Goal: Information Seeking & Learning: Learn about a topic

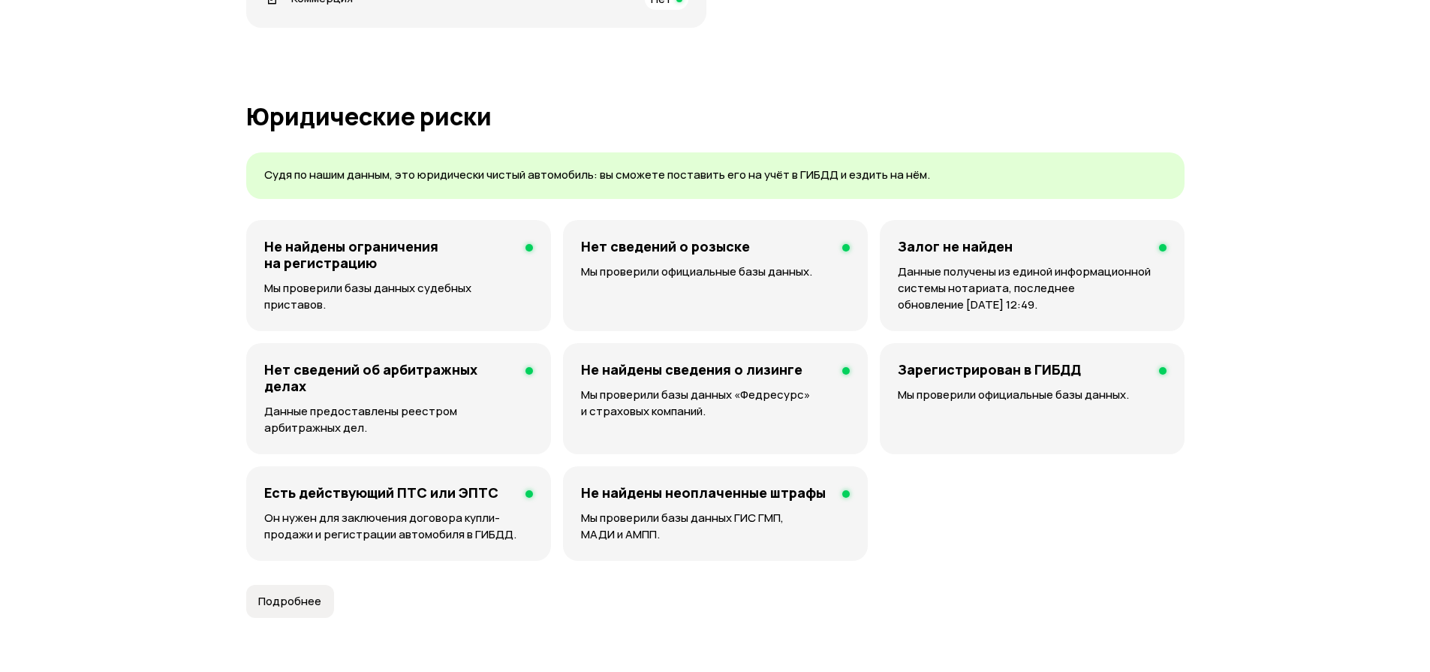
scroll to position [360, 0]
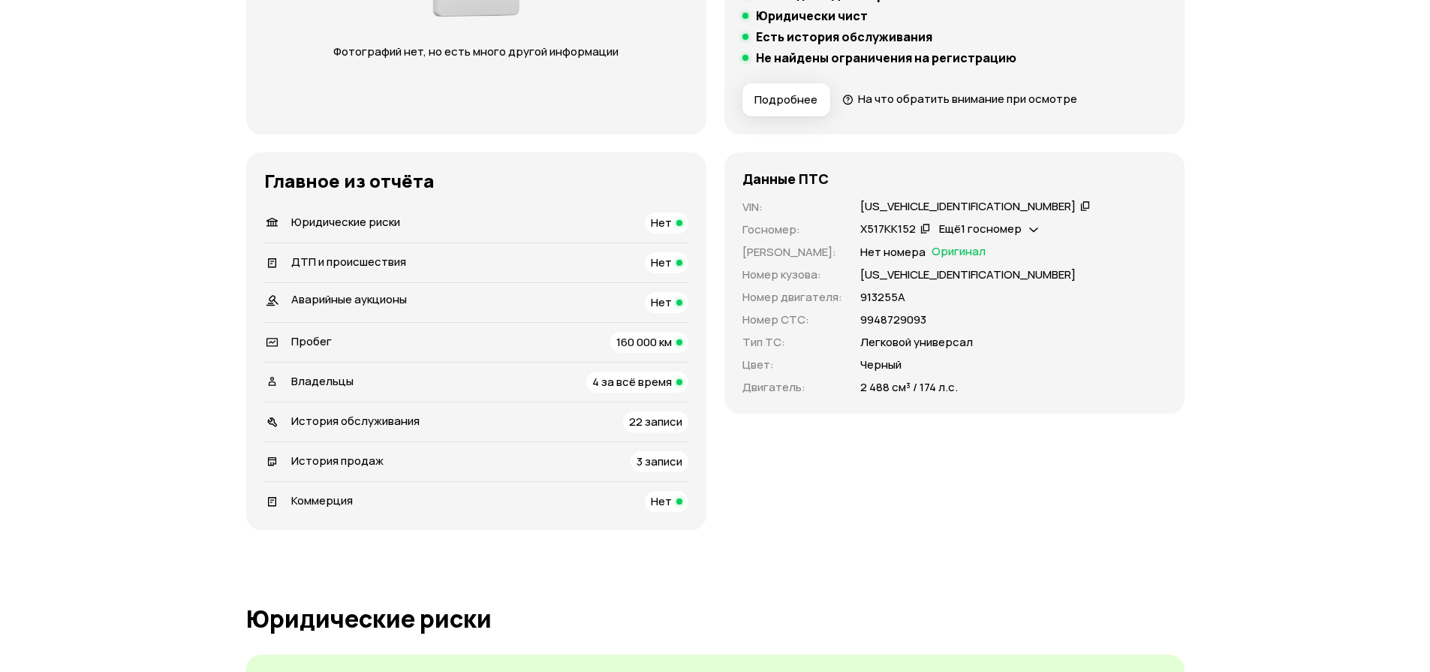
click at [657, 349] on span "160 000 км" at bounding box center [644, 342] width 56 height 16
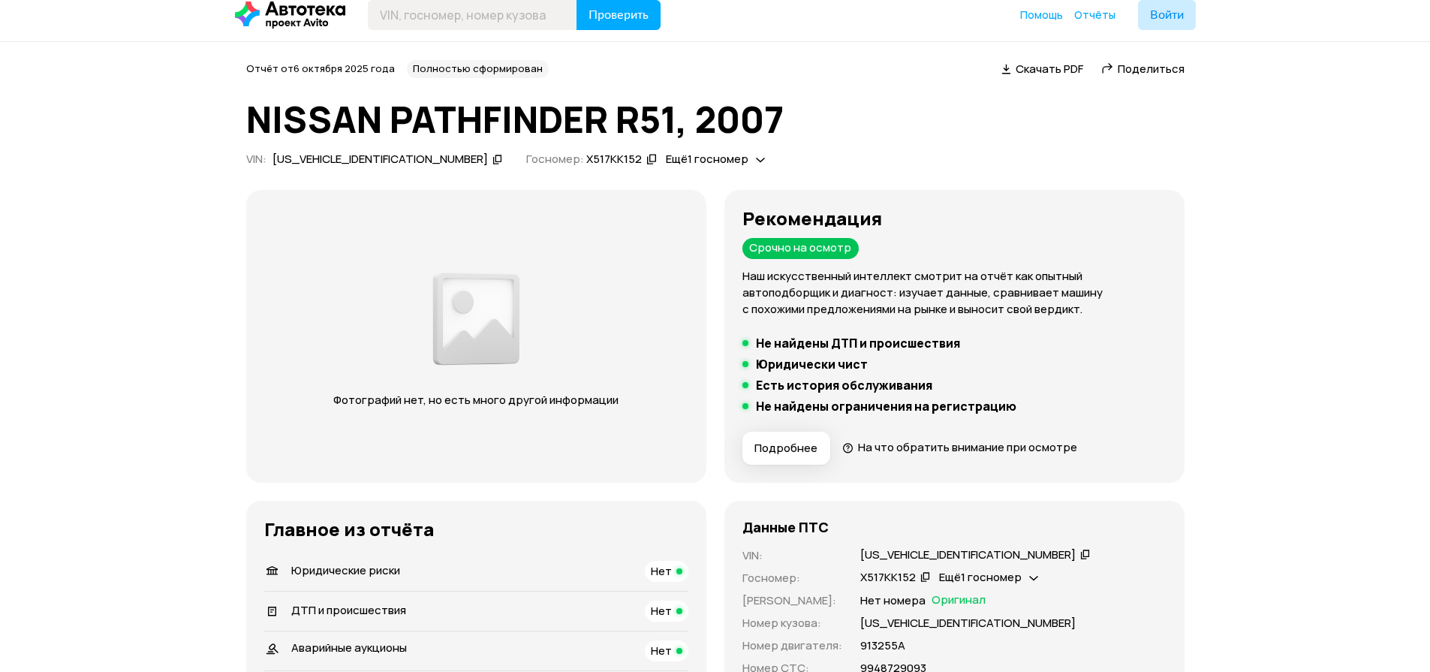
scroll to position [90, 0]
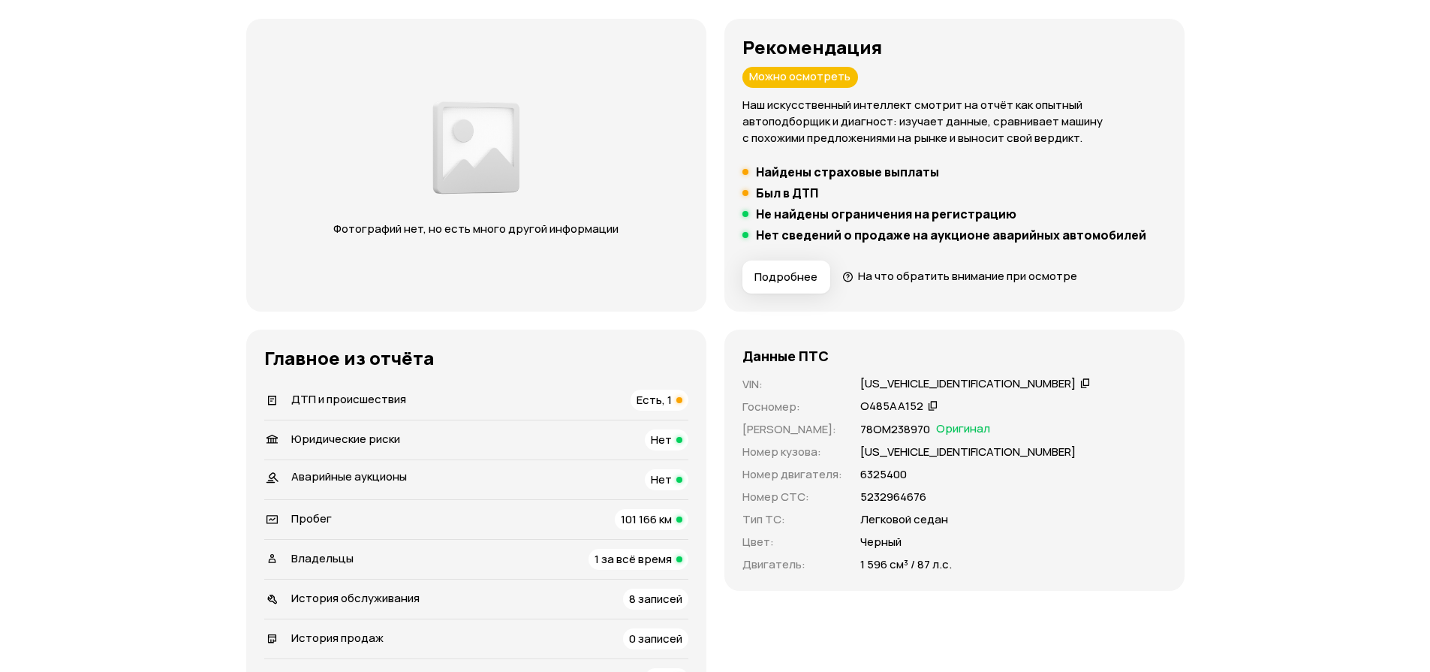
scroll to position [270, 0]
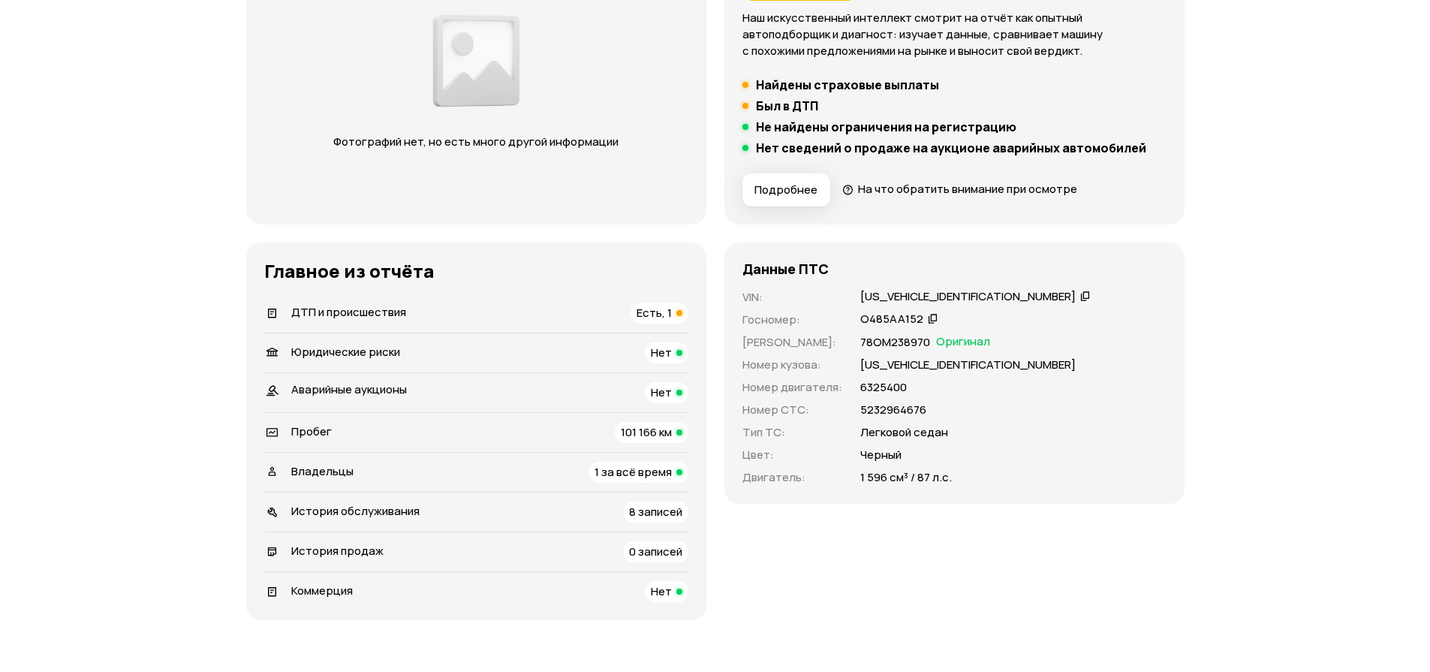
click at [657, 316] on span "Есть, 1" at bounding box center [653, 313] width 35 height 16
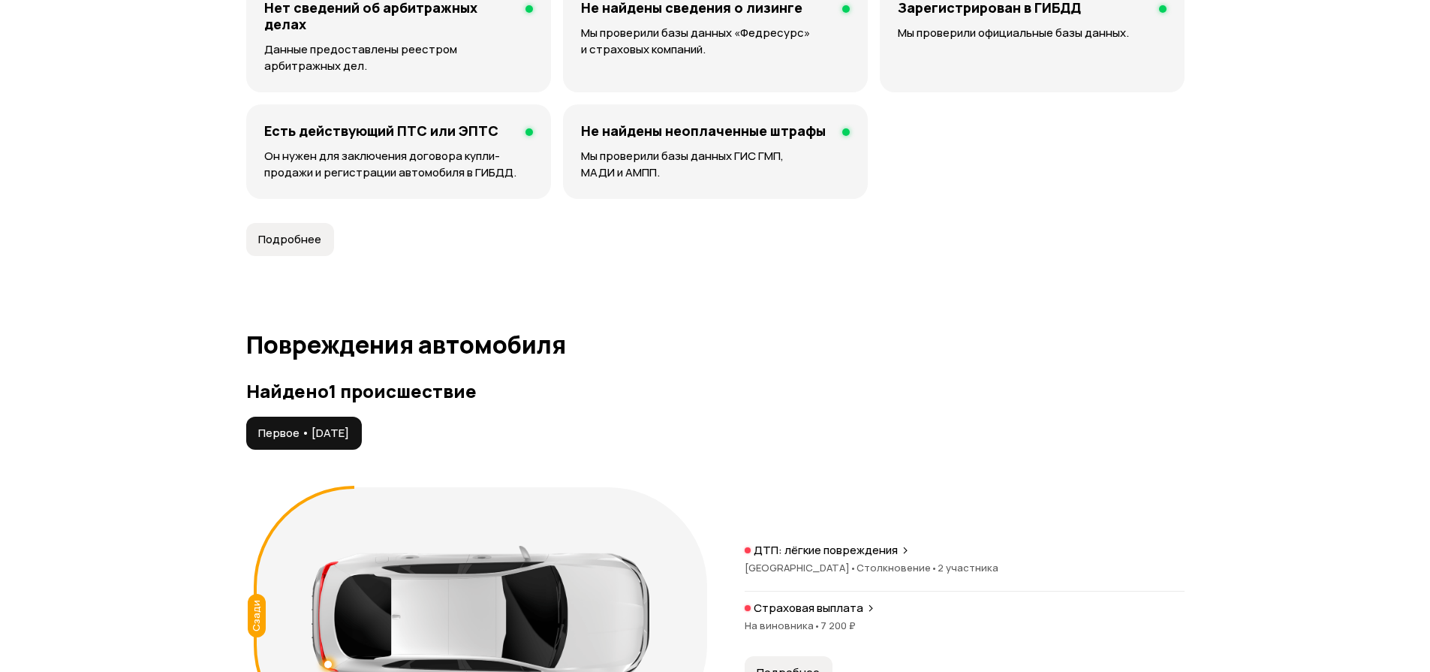
scroll to position [1015, 0]
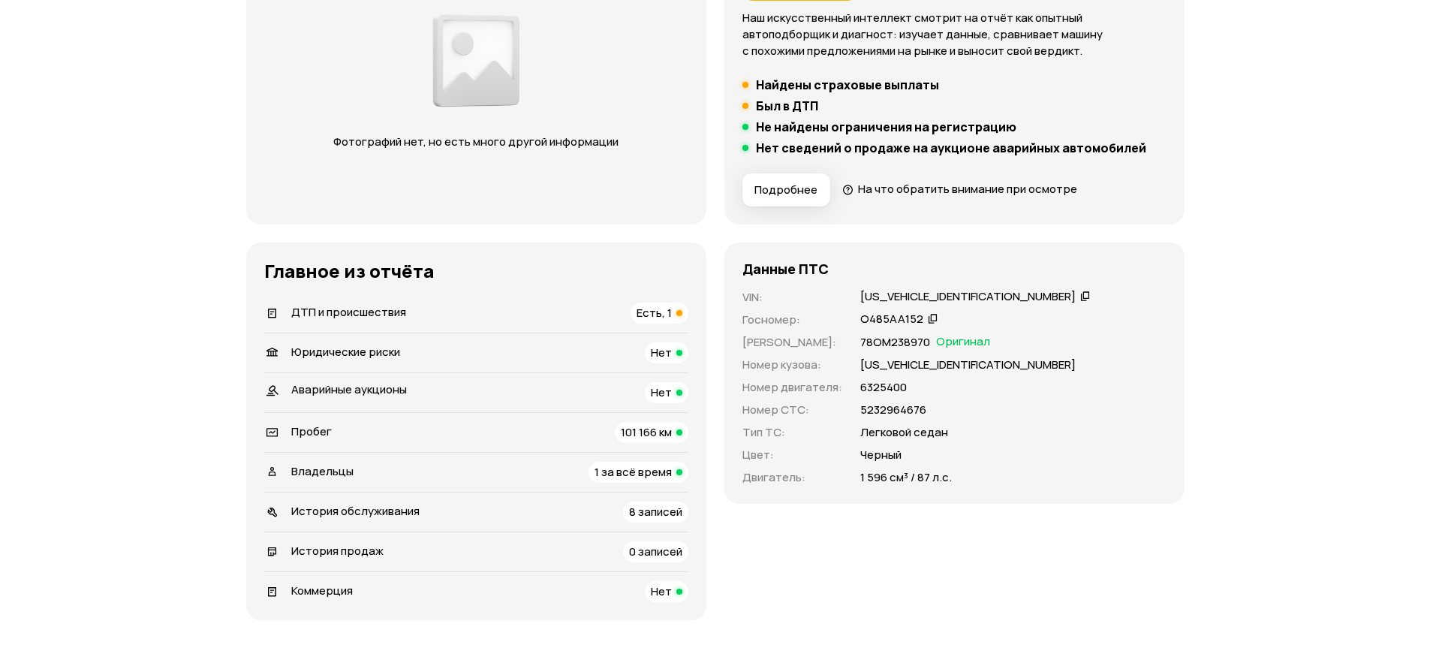
click at [667, 309] on span "Есть, 1" at bounding box center [653, 313] width 35 height 16
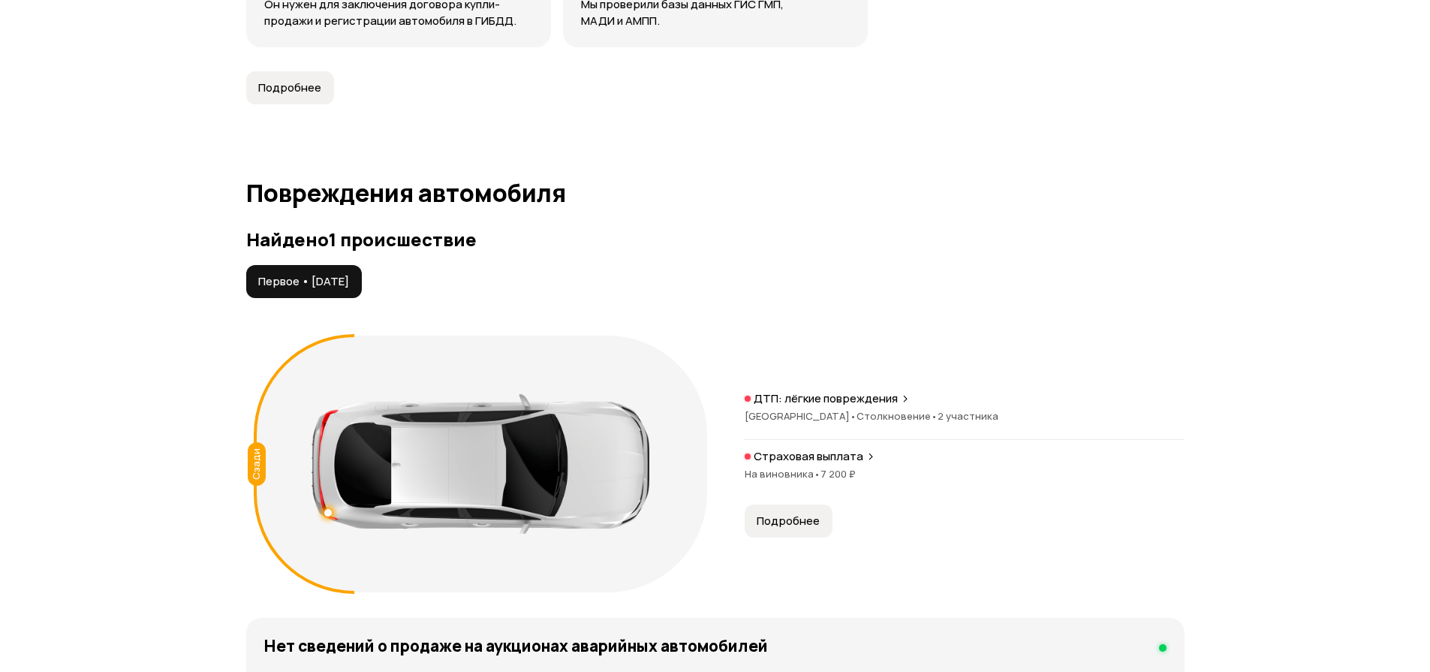
scroll to position [1555, 0]
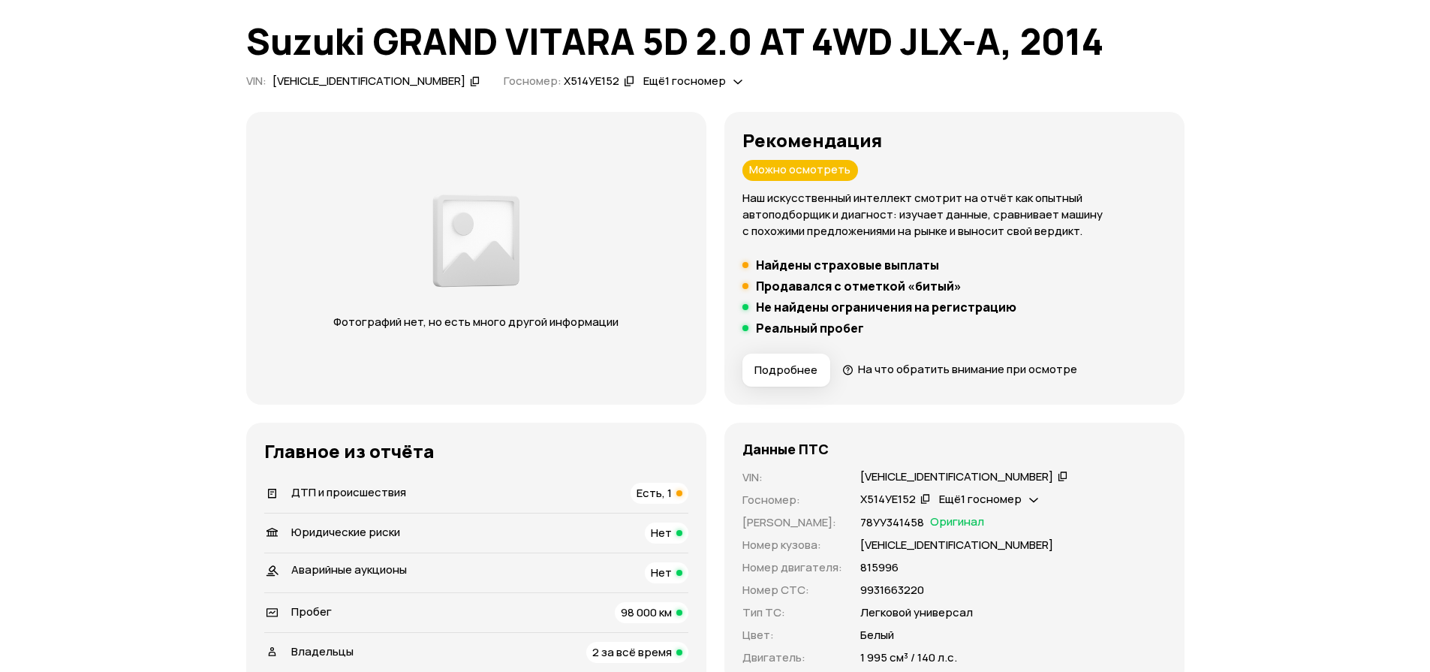
click at [654, 498] on span "Есть, 1" at bounding box center [653, 493] width 35 height 16
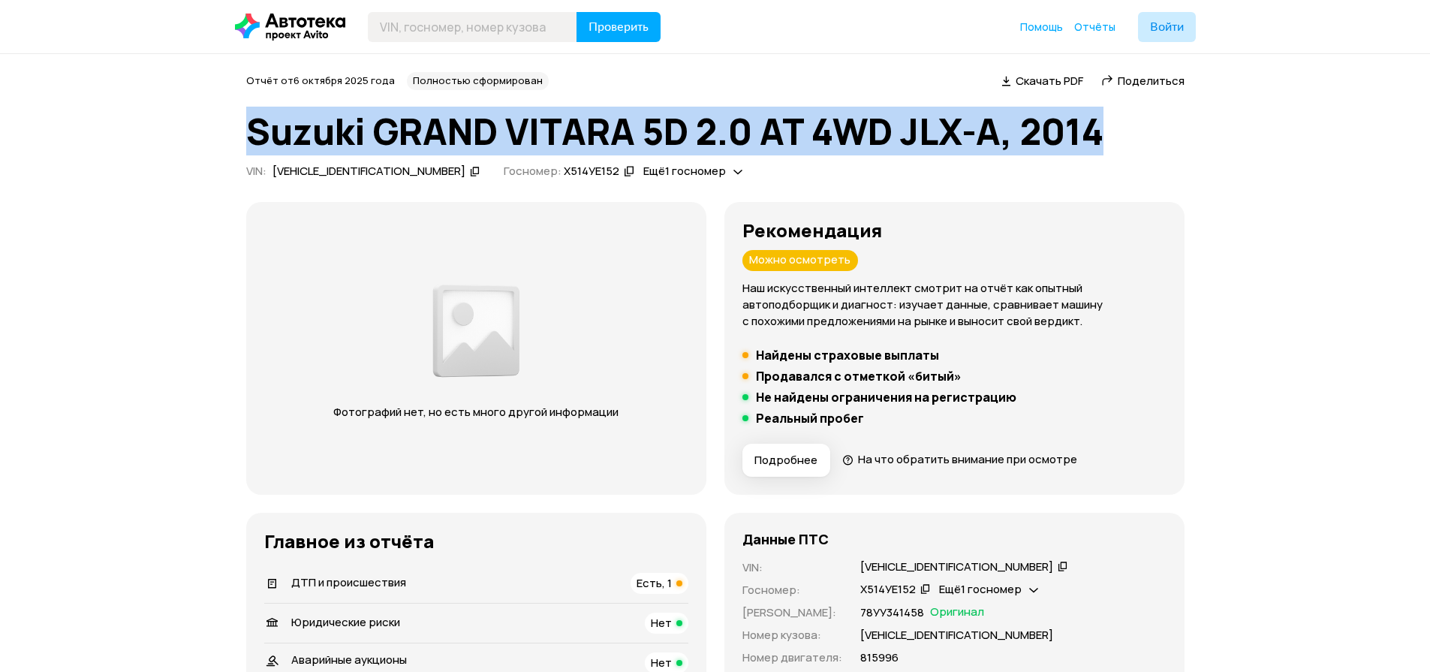
drag, startPoint x: 249, startPoint y: 130, endPoint x: 1104, endPoint y: 113, distance: 855.0
click at [1104, 113] on h1 "Suzuki GRAND VITARA 5D 2.0 AT 4WD JLX-A, 2014" at bounding box center [715, 131] width 938 height 41
copy h1 "Suzuki GRAND VITARA 5D 2.0 AT 4WD JLX-A, 2014"
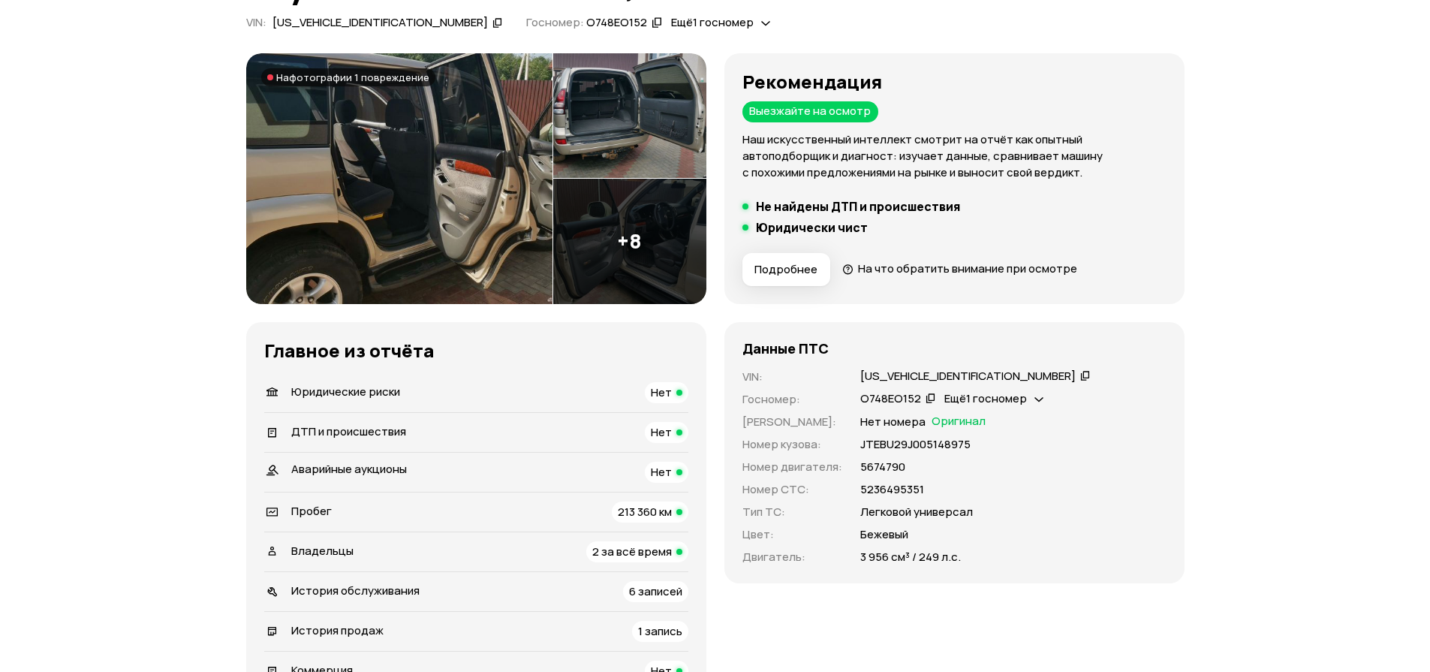
scroll to position [180, 0]
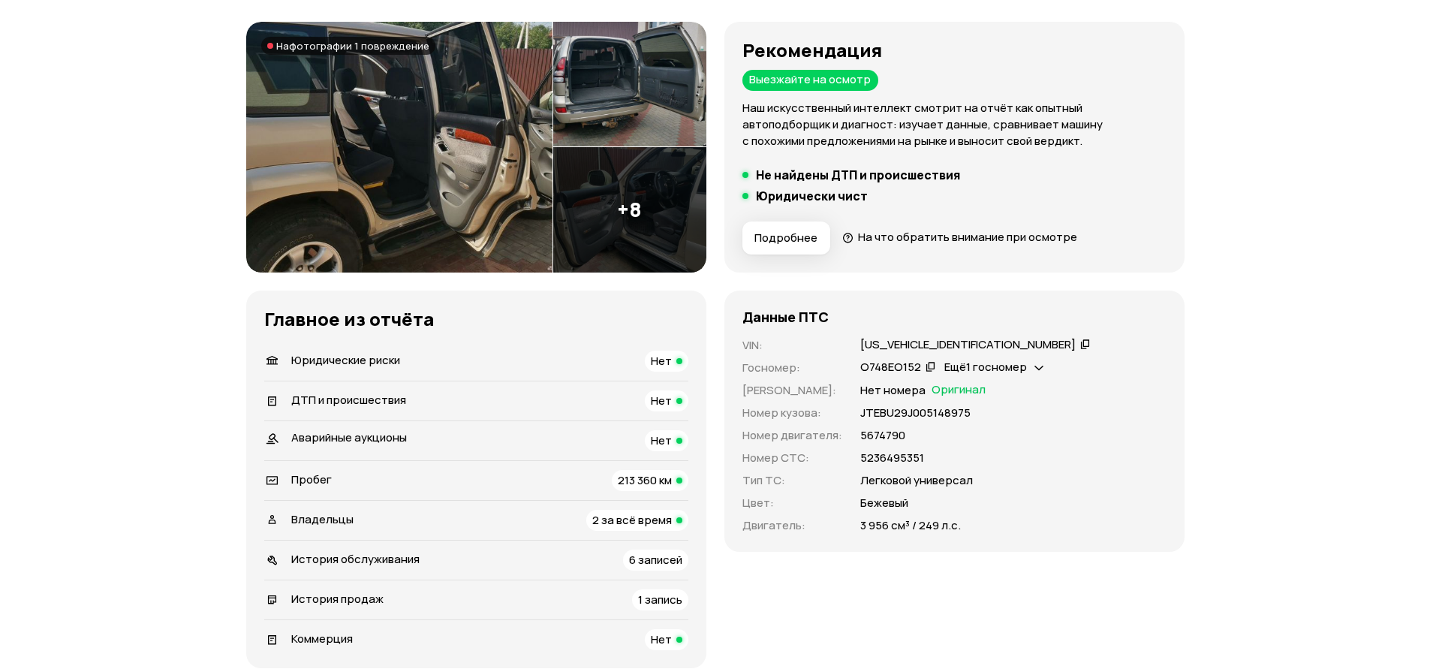
click at [660, 485] on span "213 360 км" at bounding box center [645, 480] width 54 height 16
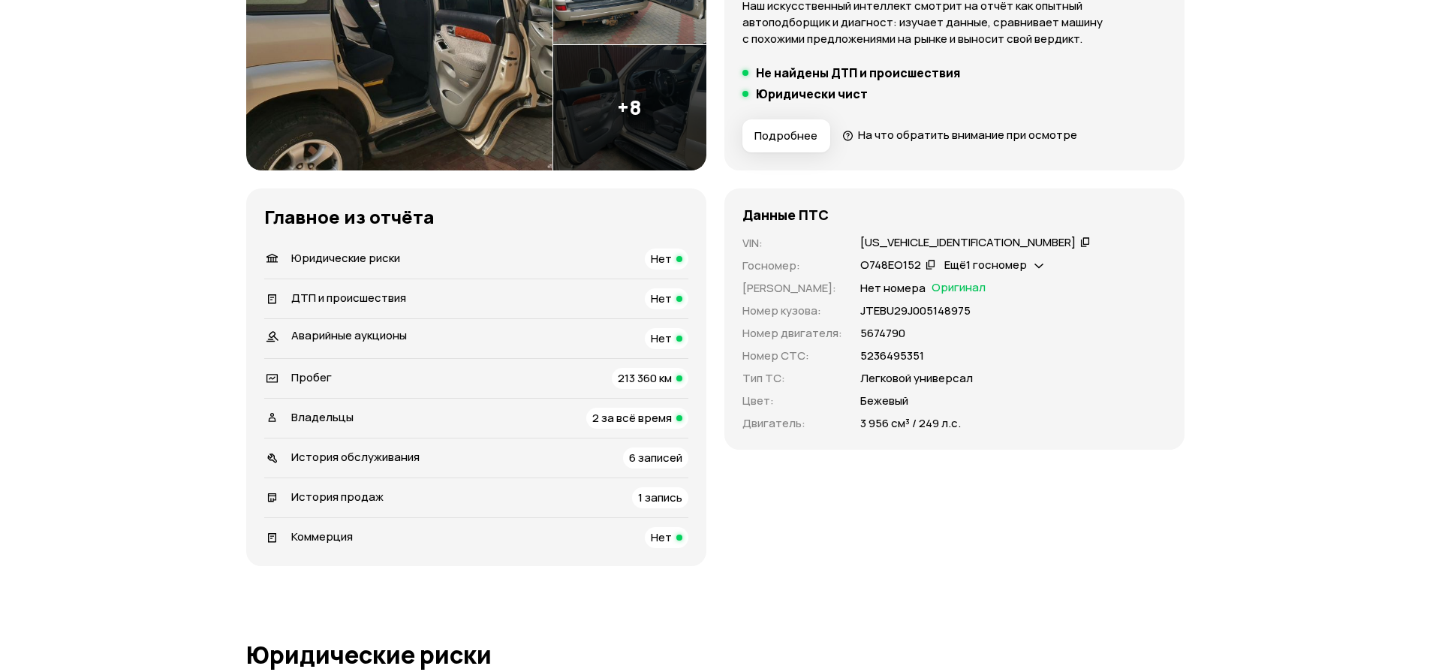
scroll to position [37, 0]
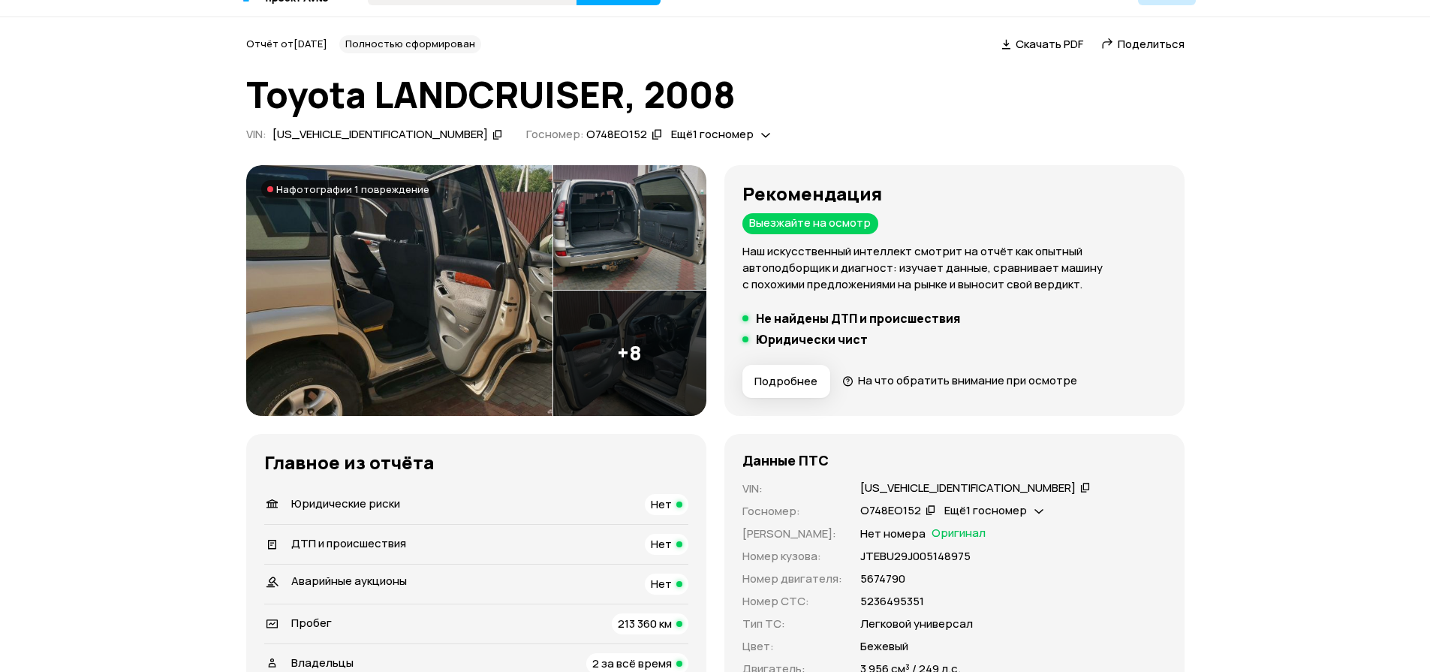
click at [672, 548] on div "Нет" at bounding box center [667, 544] width 44 height 21
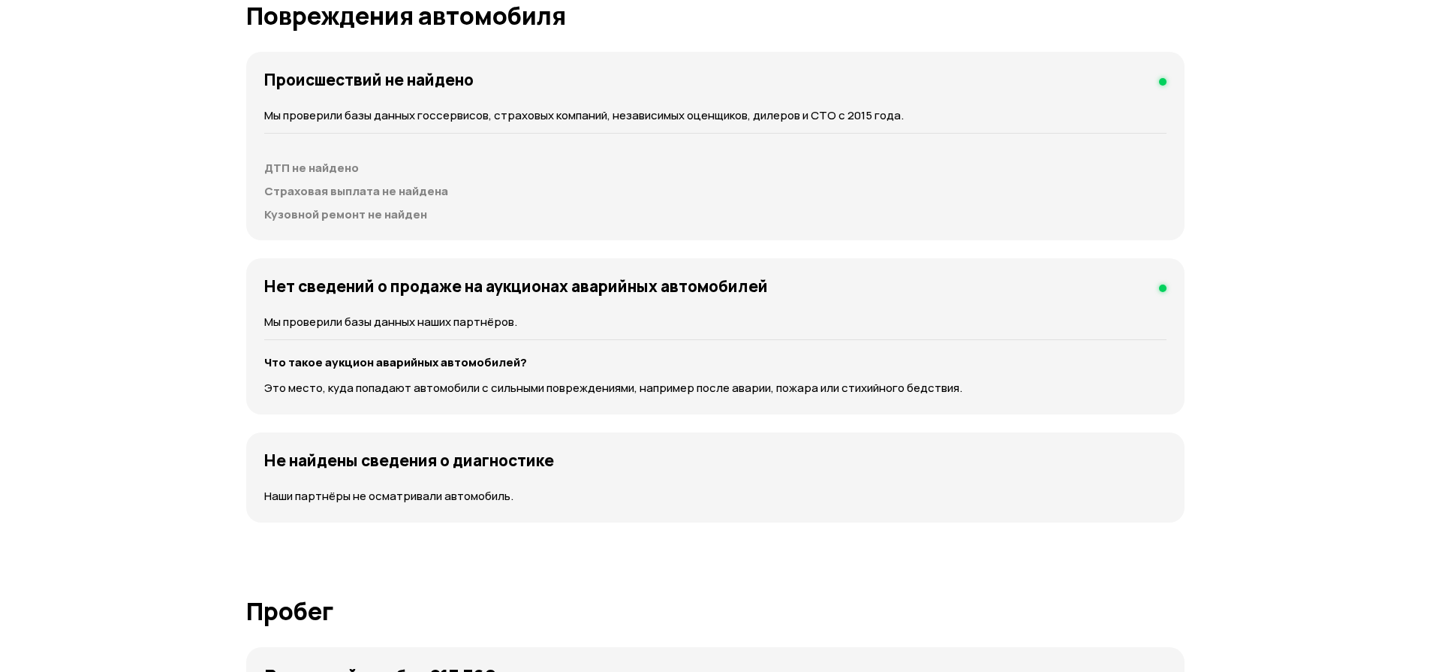
scroll to position [1513, 0]
